Goal: Navigation & Orientation: Find specific page/section

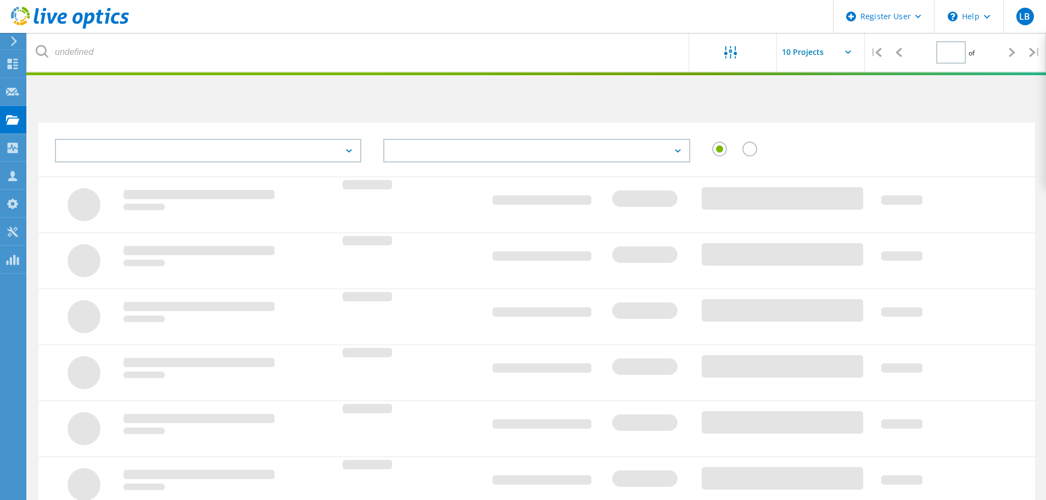
type input "1"
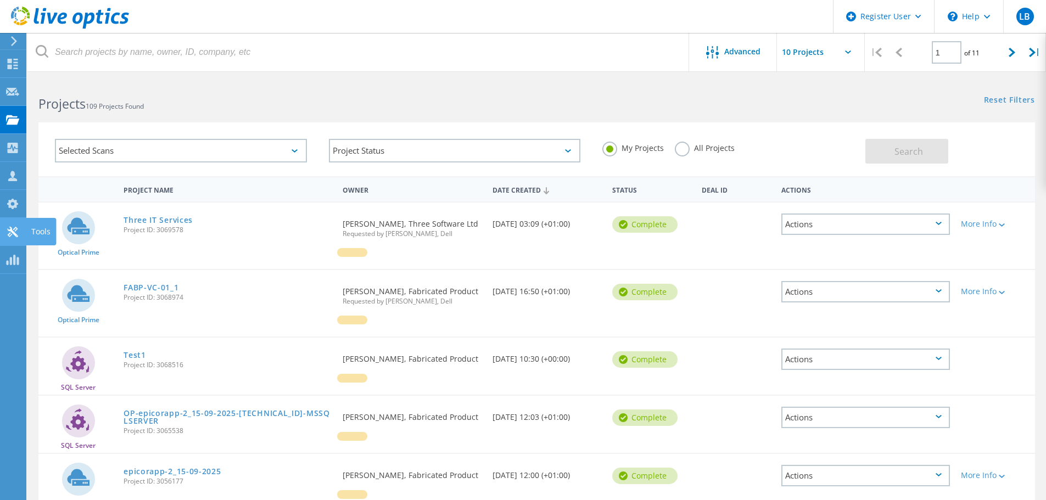
click at [13, 231] on icon at bounding box center [12, 232] width 13 height 10
